Goal: Contribute content

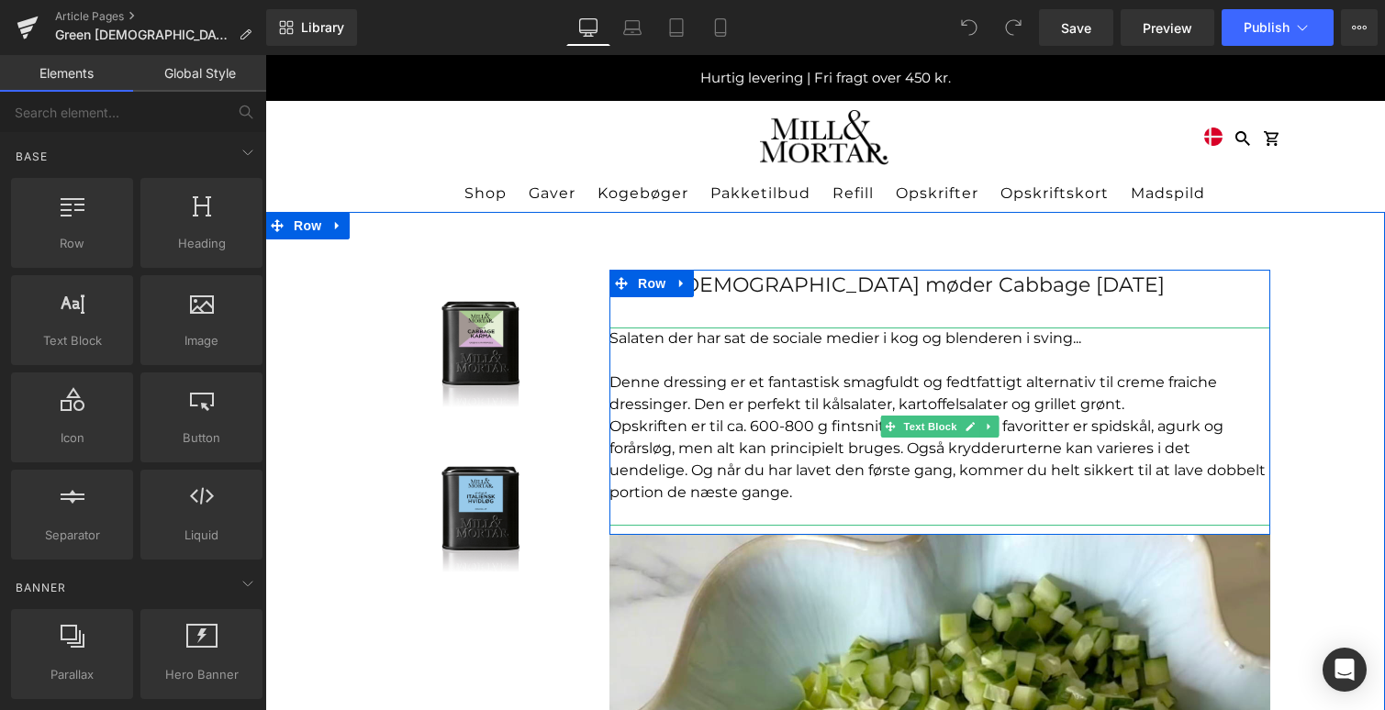
click at [666, 348] on div "Salaten der har sat de sociale medier i kog og blenderen i sving..." at bounding box center [939, 339] width 661 height 22
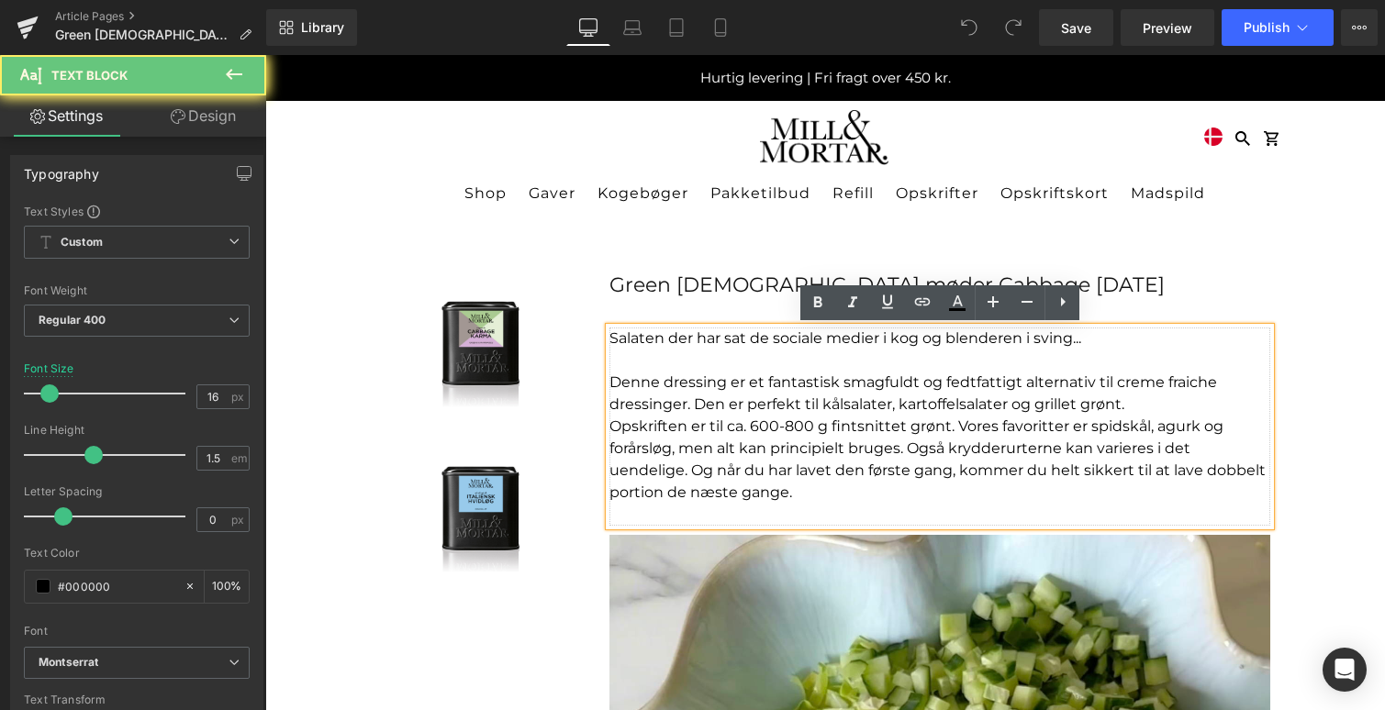
click at [663, 345] on div "Salaten der har sat de sociale medier i kog og blenderen i sving..." at bounding box center [939, 339] width 661 height 22
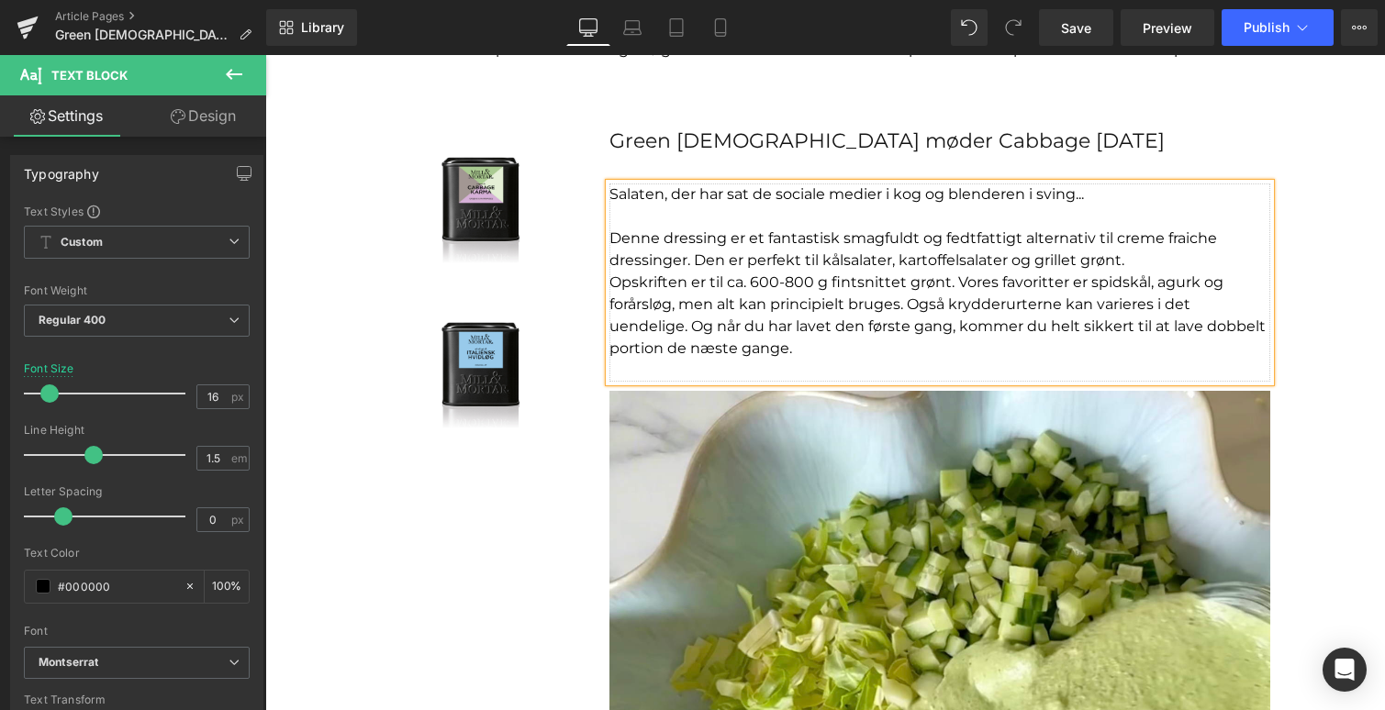
scroll to position [177, 0]
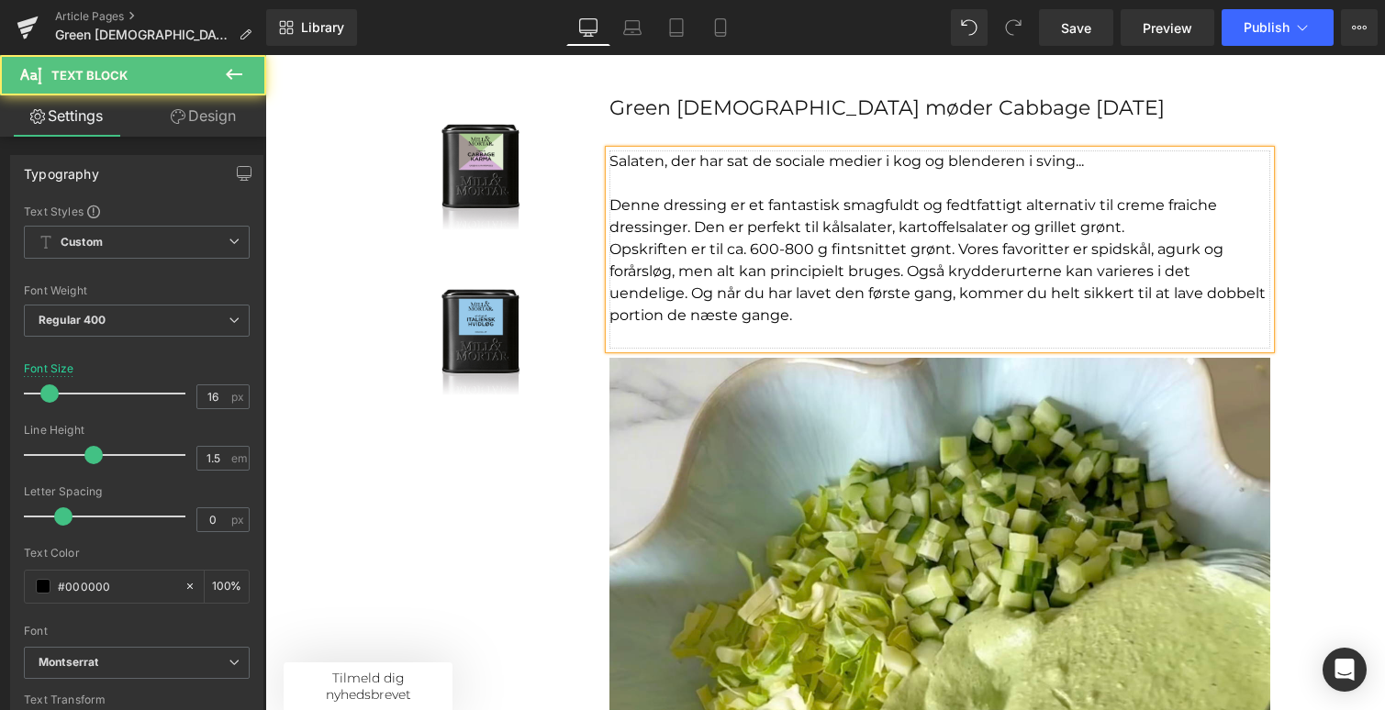
click at [1160, 157] on div "Salaten, der har sat de sociale medier i kog og blenderen i sving..." at bounding box center [939, 162] width 661 height 22
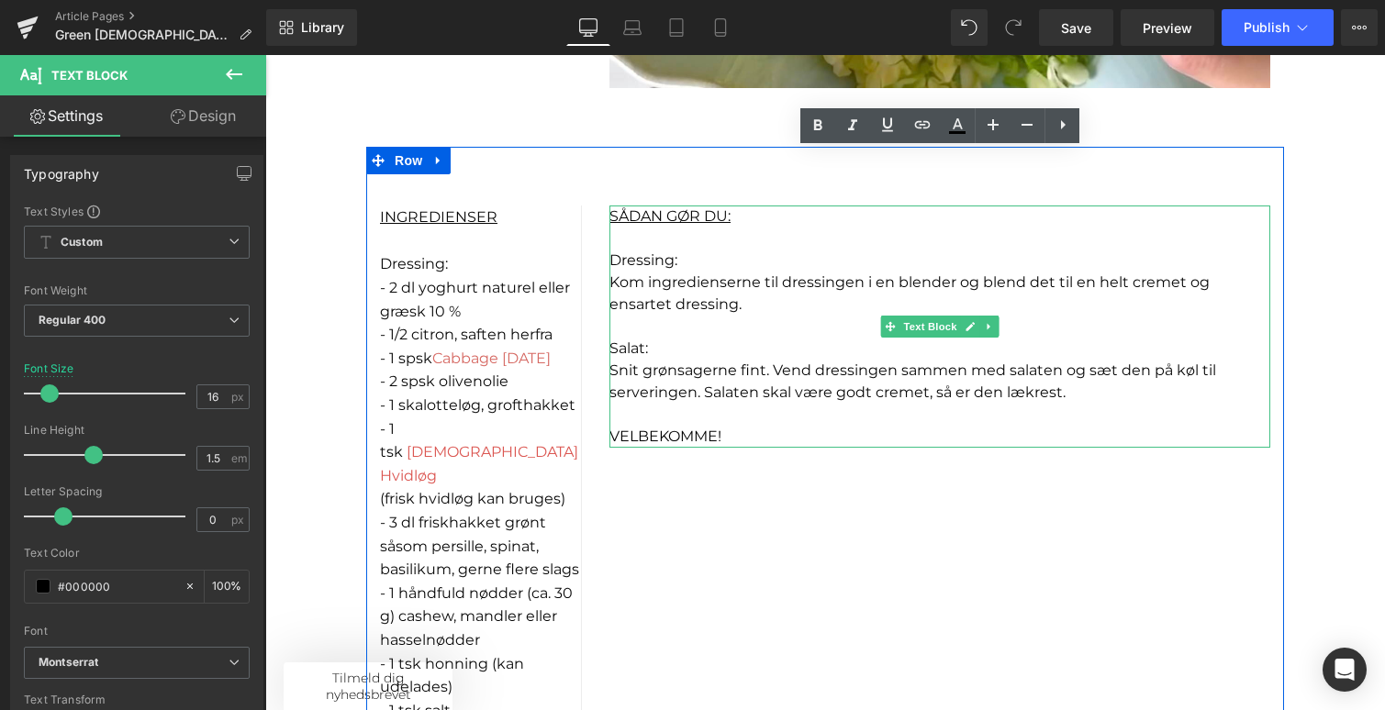
scroll to position [0, 0]
click at [747, 434] on p "VELBEKOMME!" at bounding box center [939, 437] width 661 height 22
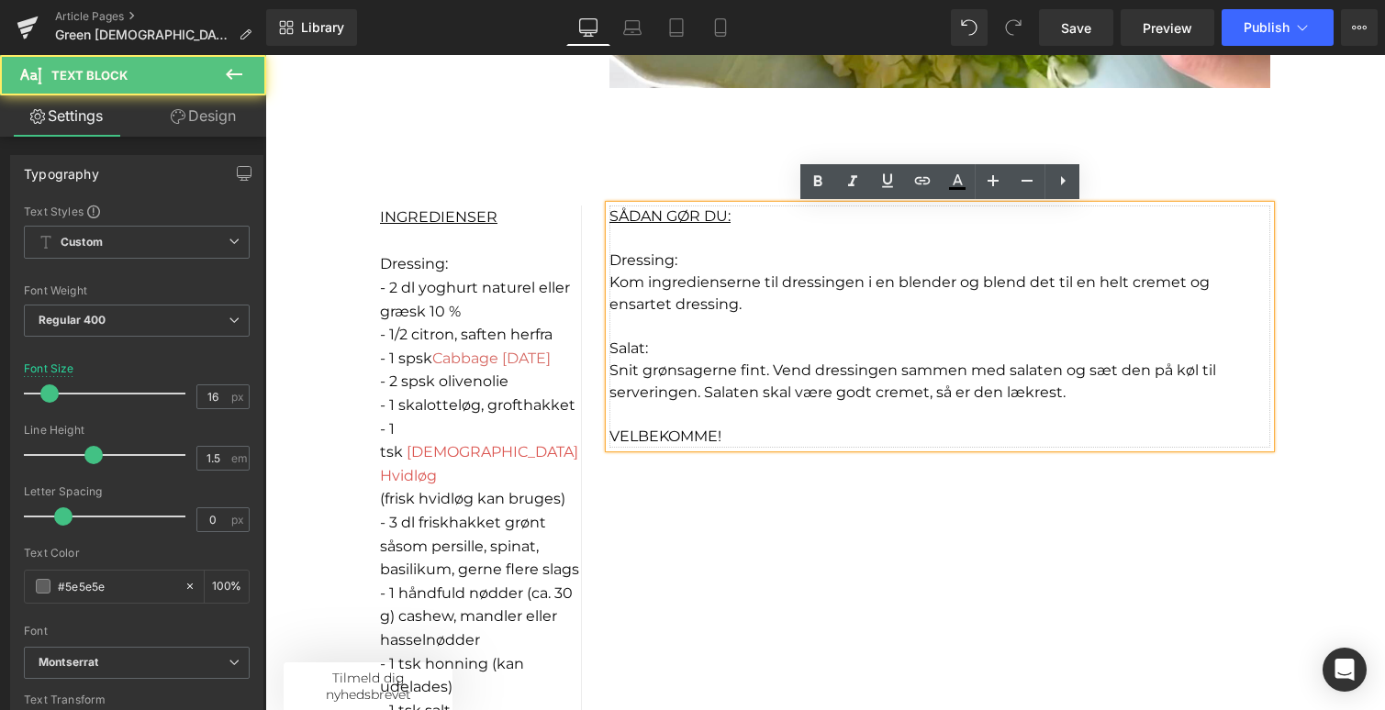
click at [747, 434] on p "VELBEKOMME!" at bounding box center [939, 437] width 661 height 22
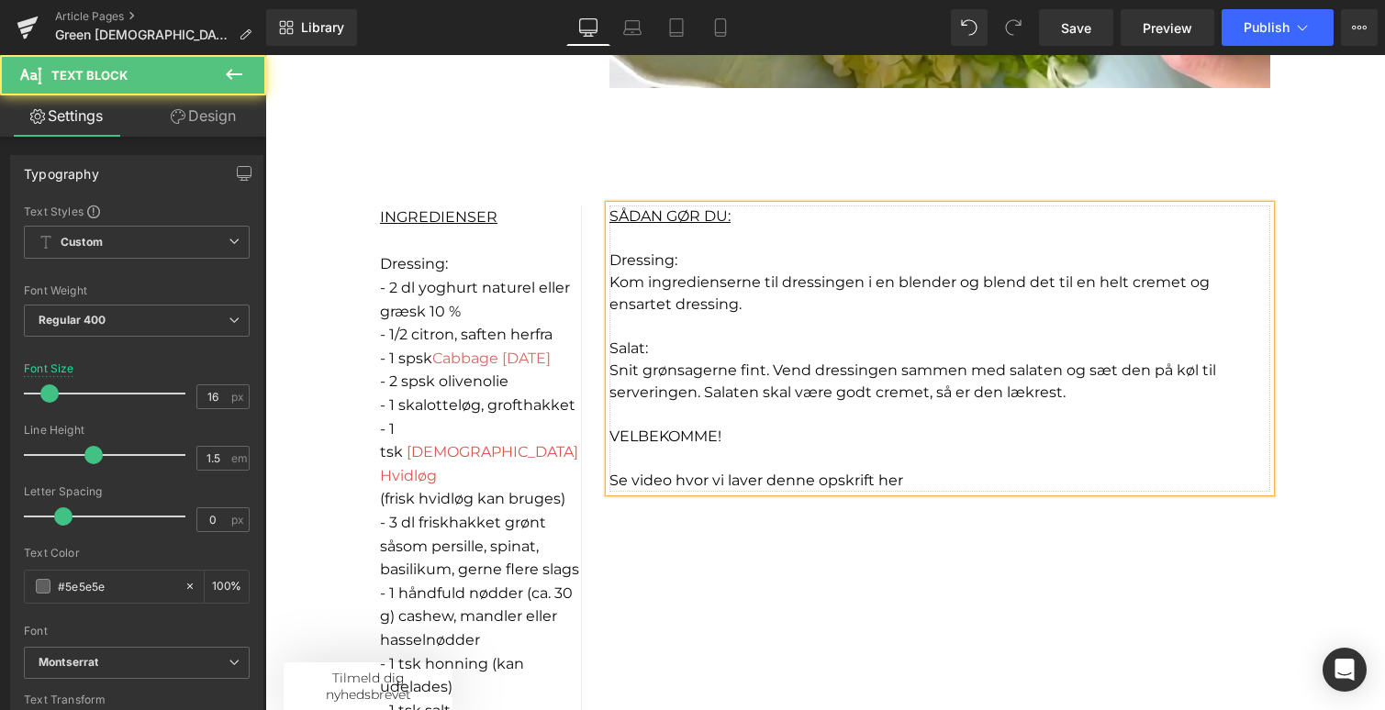
click at [891, 483] on span "Se video hvor vi laver denne opskrift her" at bounding box center [756, 480] width 294 height 17
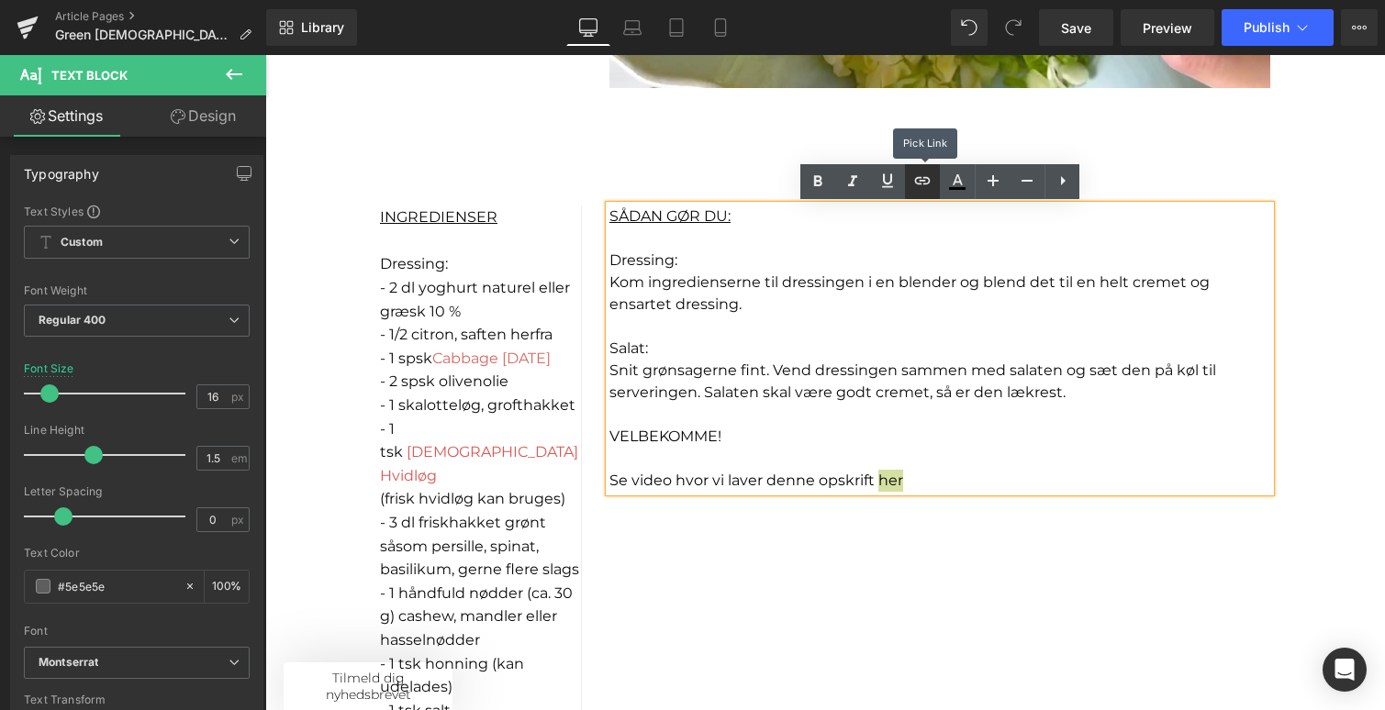
click at [921, 184] on icon at bounding box center [922, 181] width 22 height 22
click at [892, 525] on input "text" at bounding box center [939, 521] width 283 height 46
paste input "[URL][DOMAIN_NAME]"
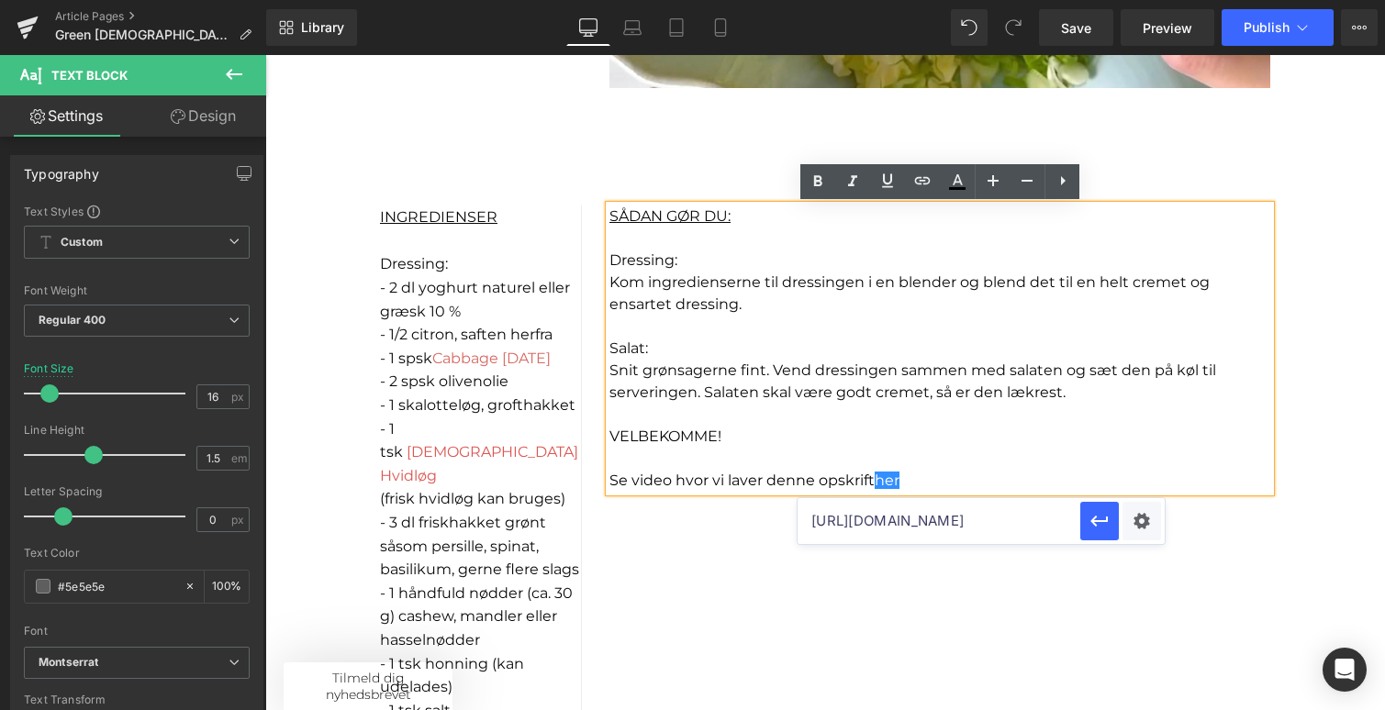
scroll to position [0, 297]
type input "[URL][DOMAIN_NAME]"
click at [1099, 524] on icon "button" at bounding box center [1100, 521] width 22 height 22
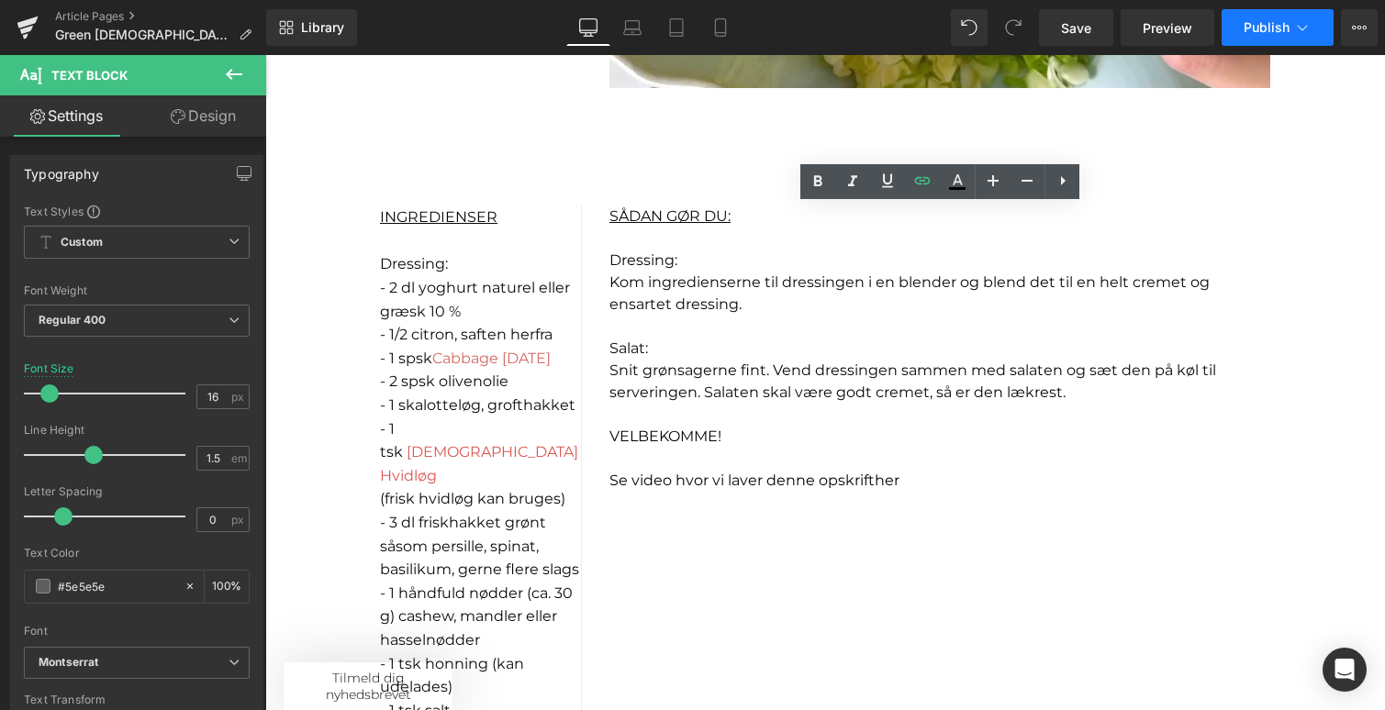
click at [1270, 26] on span "Publish" at bounding box center [1267, 27] width 46 height 15
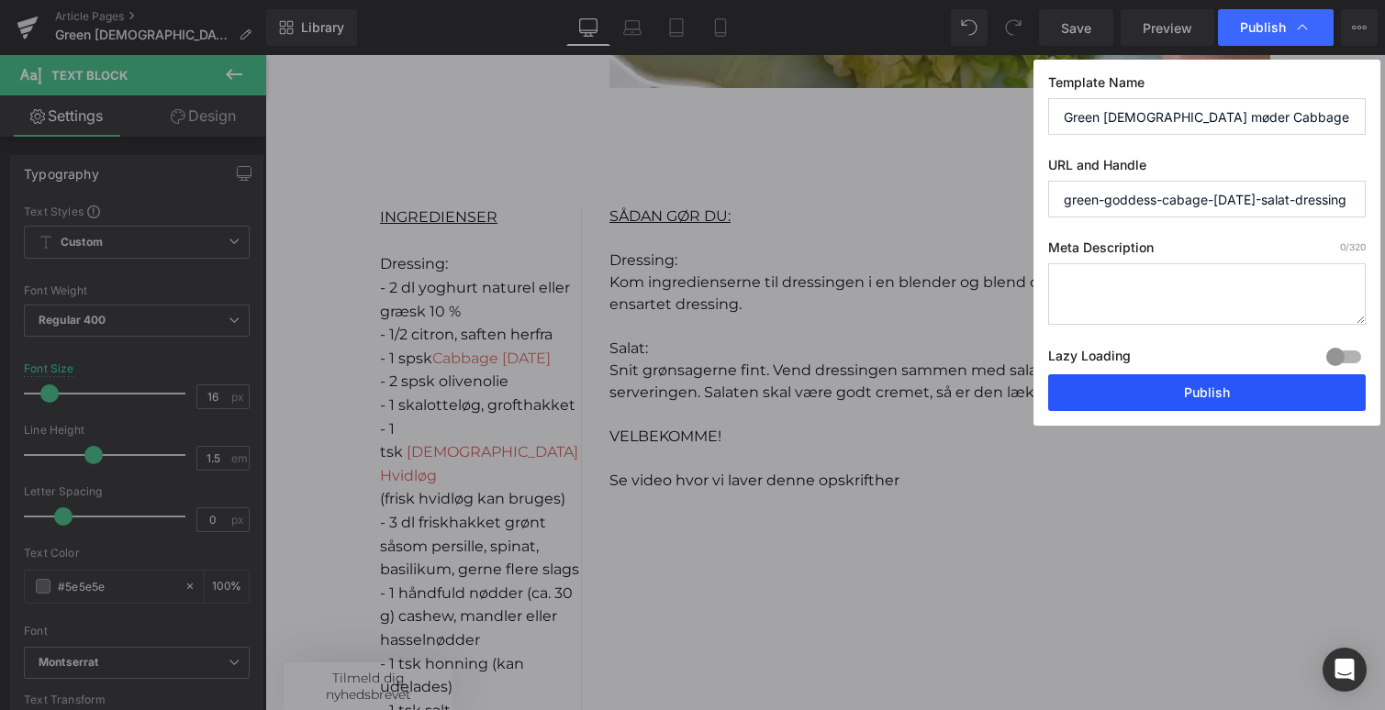
click at [1193, 396] on button "Publish" at bounding box center [1207, 392] width 318 height 37
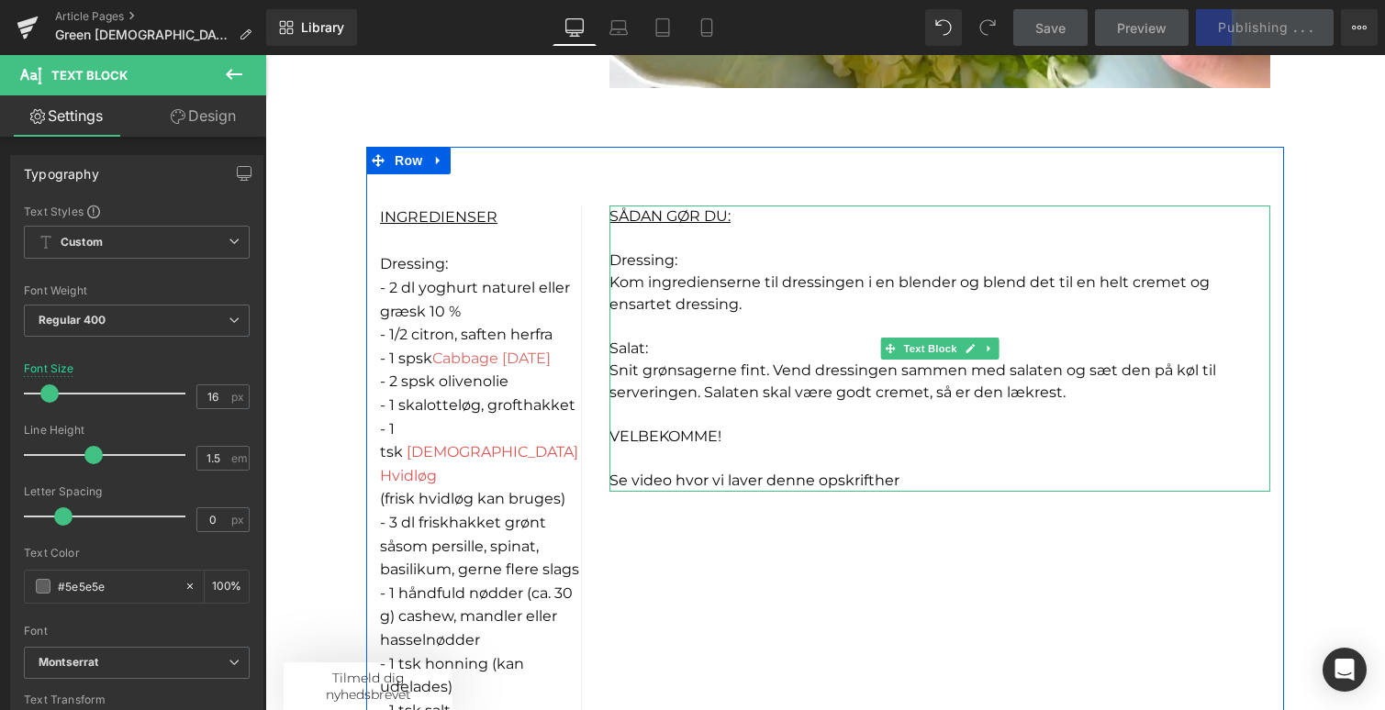
click at [933, 478] on p "Se video hvor vi laver denne opskrift her" at bounding box center [939, 481] width 661 height 22
